Goal: Navigation & Orientation: Find specific page/section

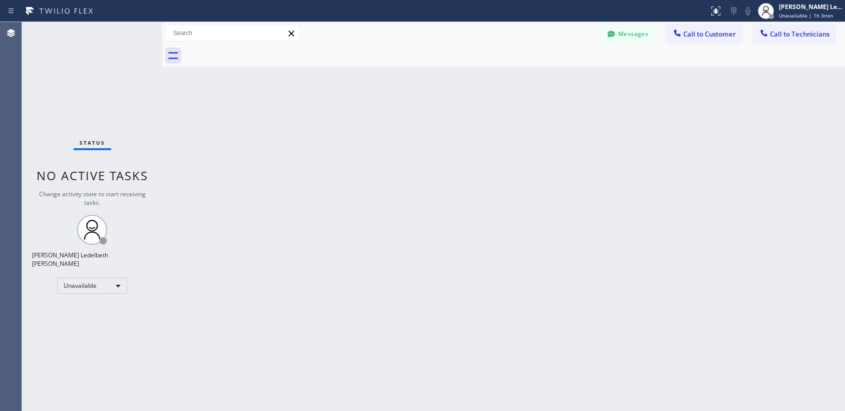
click at [632, 39] on button "Messages" at bounding box center [627, 34] width 55 height 19
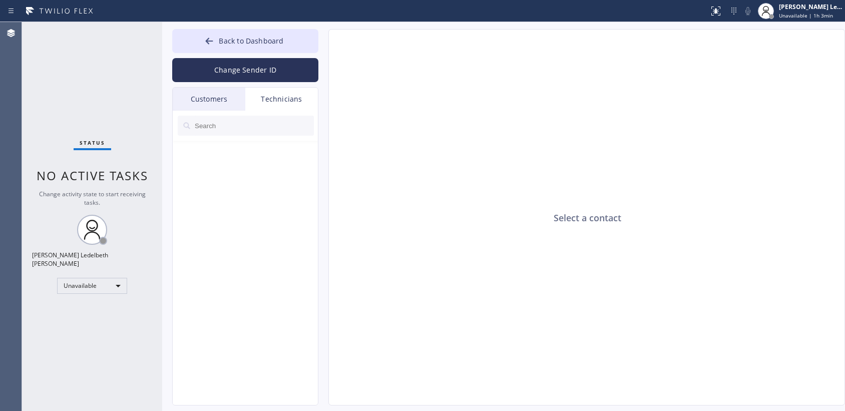
click at [272, 105] on div "Technicians" at bounding box center [281, 99] width 73 height 23
click at [221, 100] on div "Customers" at bounding box center [209, 99] width 73 height 23
click at [212, 105] on div "Customers" at bounding box center [209, 99] width 73 height 23
click at [223, 100] on div "Customers" at bounding box center [209, 99] width 73 height 23
click at [279, 101] on div "Technicians" at bounding box center [281, 99] width 73 height 23
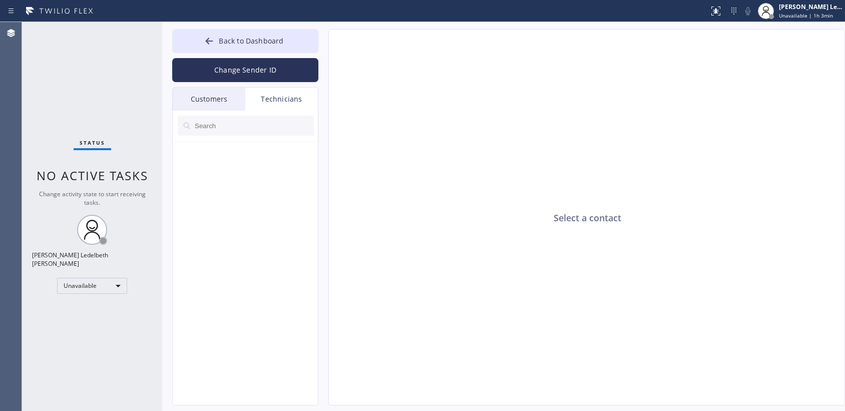
click at [212, 100] on div "Customers" at bounding box center [209, 99] width 73 height 23
click at [211, 129] on input "text" at bounding box center [254, 126] width 120 height 20
click at [208, 45] on icon at bounding box center [209, 41] width 10 height 10
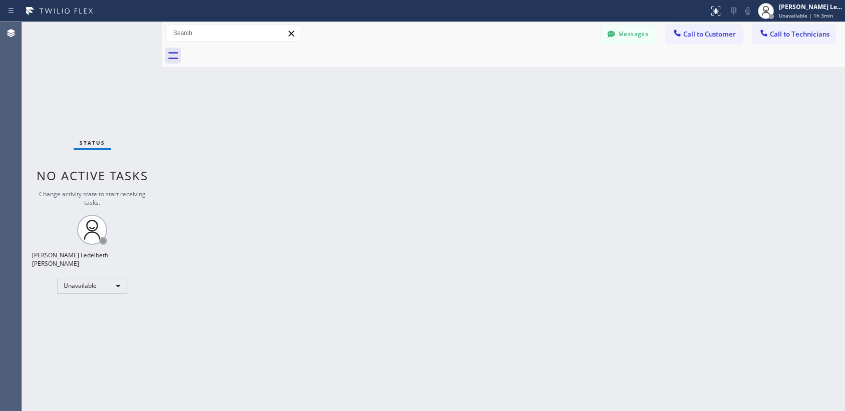
click at [623, 35] on button "Messages" at bounding box center [627, 34] width 55 height 19
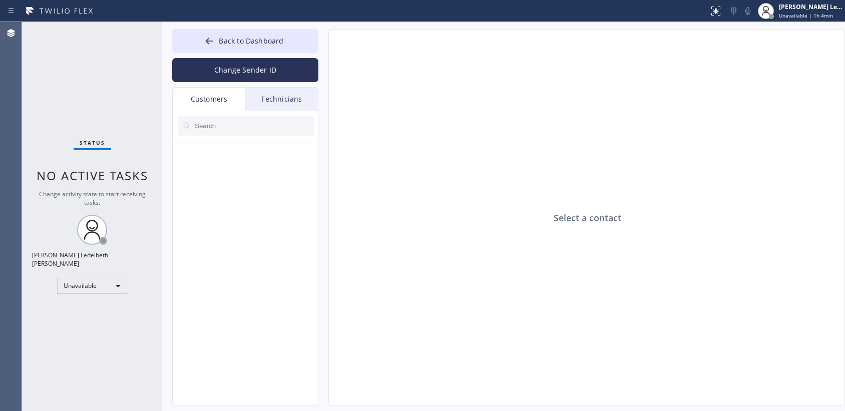
drag, startPoint x: 250, startPoint y: 127, endPoint x: 259, endPoint y: 125, distance: 9.3
click at [250, 127] on input "text" at bounding box center [254, 126] width 120 height 20
drag, startPoint x: 615, startPoint y: 213, endPoint x: 531, endPoint y: 205, distance: 84.0
click at [615, 212] on div "Select a contact" at bounding box center [587, 218] width 516 height 376
